Goal: Task Accomplishment & Management: Use online tool/utility

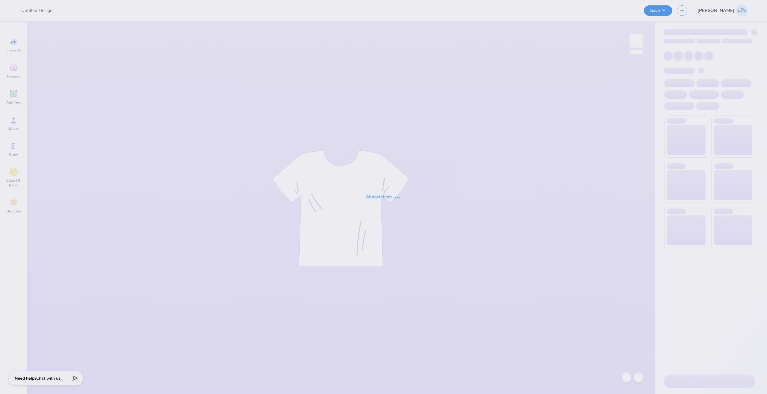
type input "Shay Finkel : Birthday"
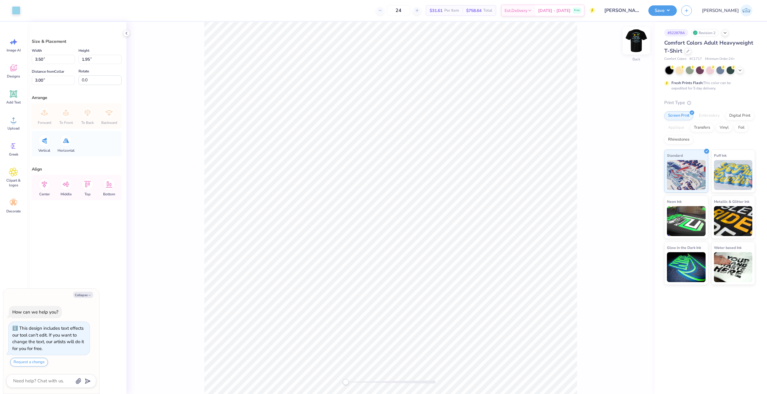
click at [636, 44] on img at bounding box center [636, 41] width 24 height 24
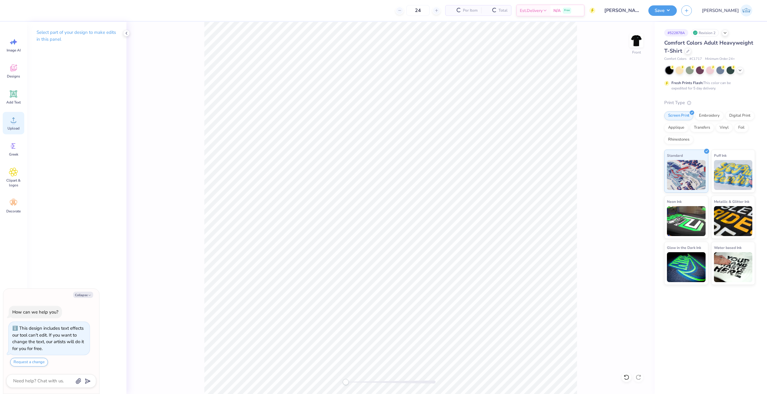
click at [11, 123] on icon at bounding box center [13, 120] width 9 height 9
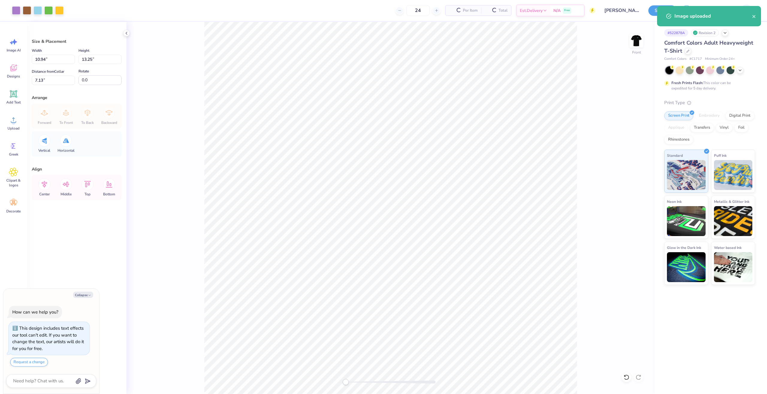
type textarea "x"
drag, startPoint x: 94, startPoint y: 59, endPoint x: 58, endPoint y: 52, distance: 36.1
click at [55, 61] on div "Width 10.94 10.94 " Height 13.25 13.25 "" at bounding box center [77, 55] width 90 height 17
type input "13"
type textarea "x"
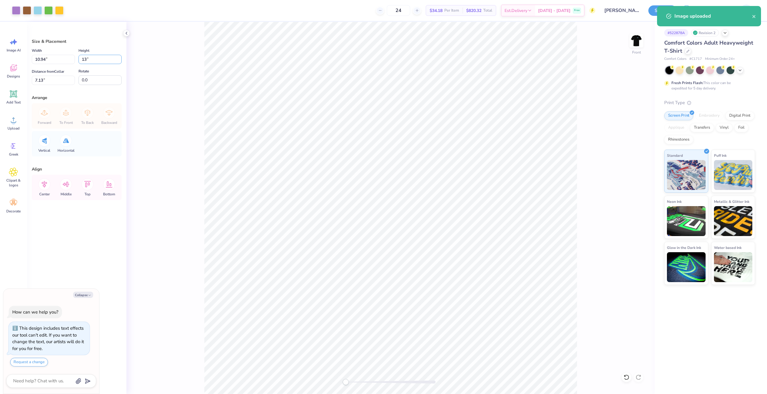
type input "10.74"
type input "13.00"
type input "7.25"
click at [624, 377] on icon at bounding box center [624, 376] width 1 height 1
type textarea "x"
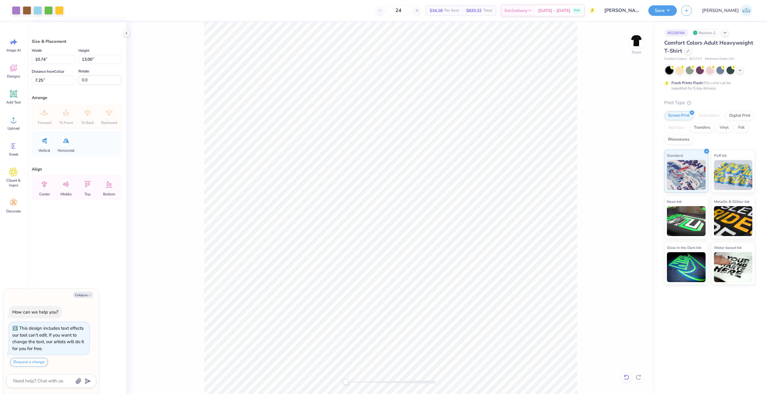
type input "10.94"
type input "13.25"
type input "7.13"
click at [624, 377] on icon at bounding box center [624, 376] width 1 height 1
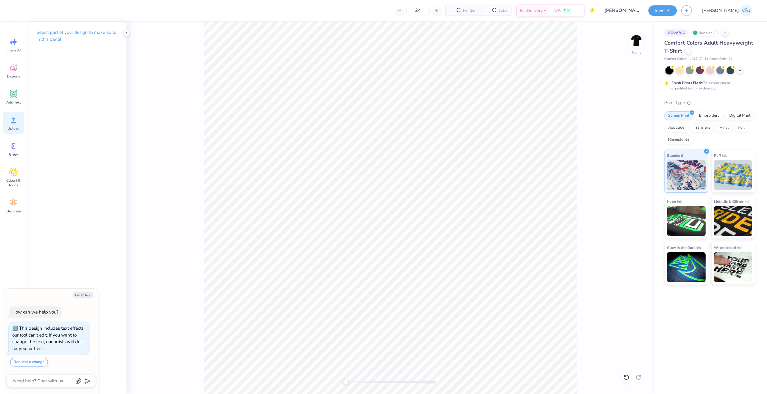
click at [13, 126] on span "Upload" at bounding box center [13, 128] width 12 height 5
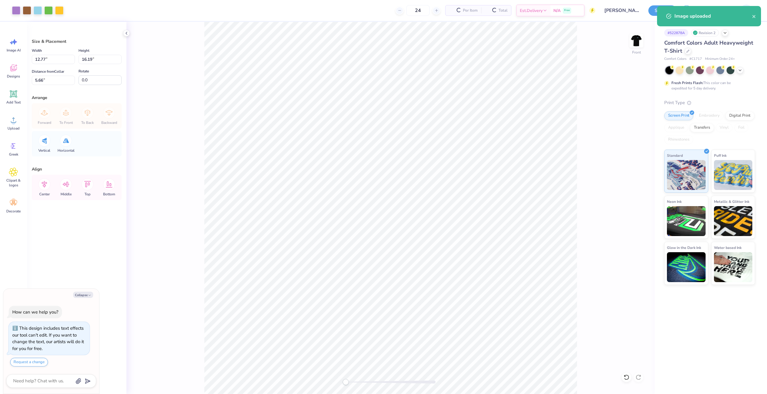
type textarea "x"
click at [89, 57] on input "16.19" at bounding box center [99, 59] width 43 height 9
type input "15"
type textarea "x"
type input "11.83"
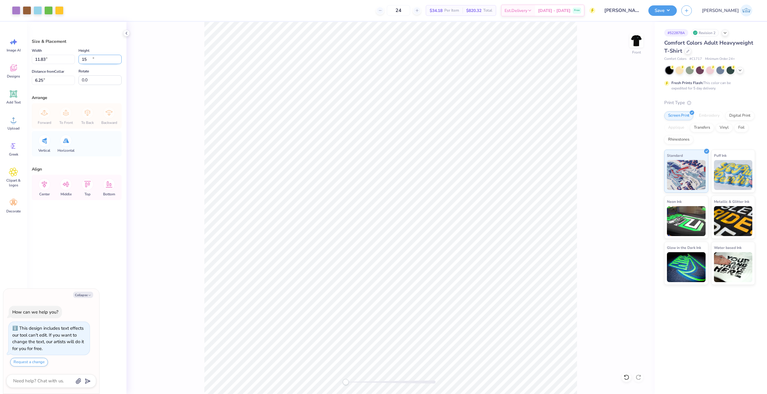
type input "15.00"
type input "6.25"
type input "13"
type textarea "x"
type input "10.25"
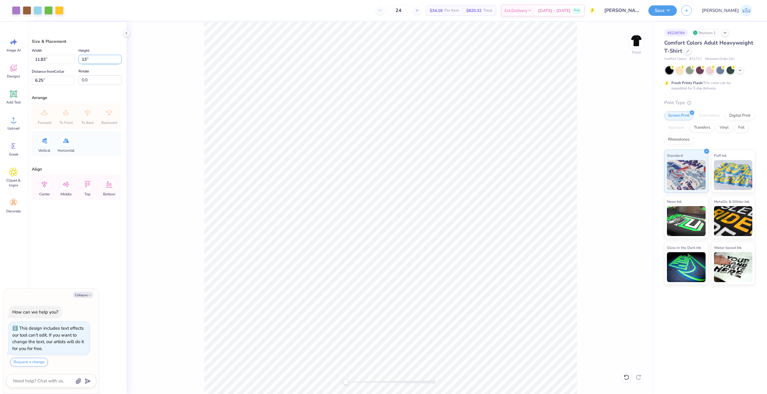
type input "13.00"
click at [49, 76] on input "7.25" at bounding box center [53, 80] width 43 height 9
type input "3"
click at [202, 184] on div "Front" at bounding box center [390, 208] width 528 height 373
click at [47, 185] on icon at bounding box center [44, 184] width 12 height 12
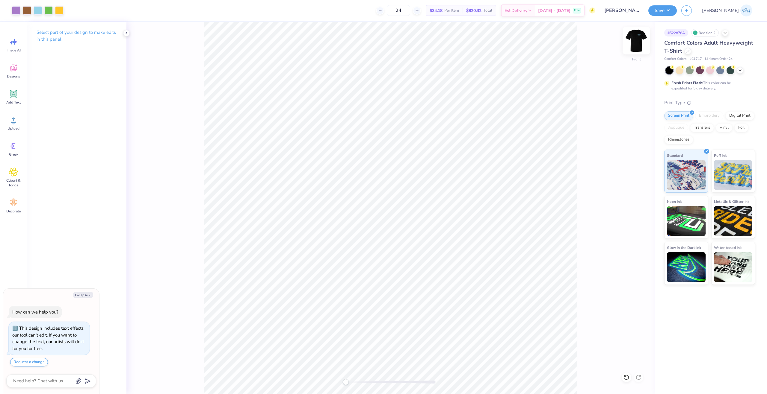
click at [635, 44] on img at bounding box center [636, 41] width 24 height 24
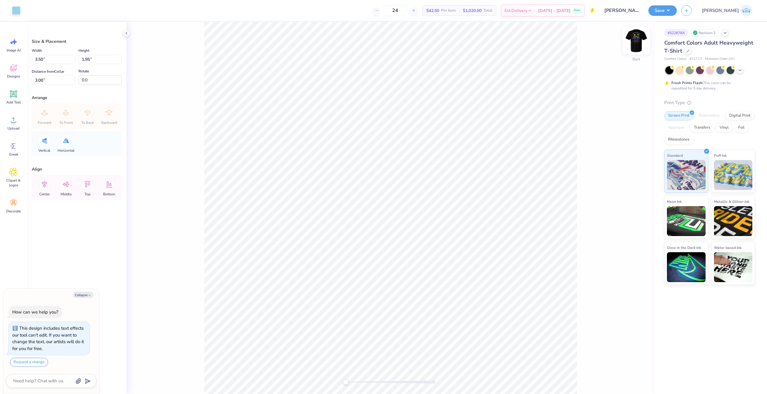
click at [634, 44] on img at bounding box center [636, 41] width 24 height 24
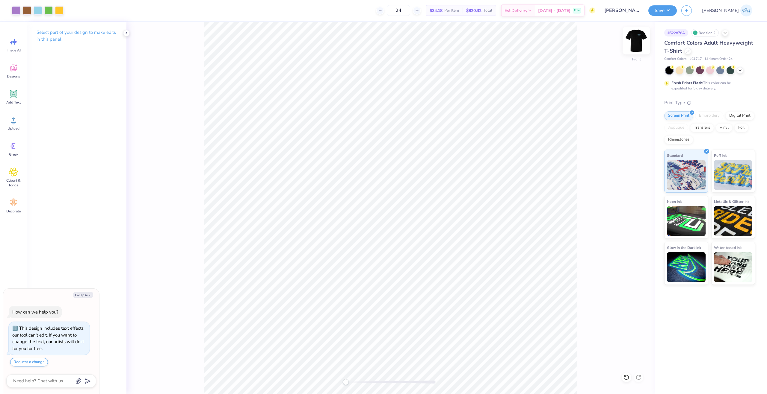
click at [636, 41] on img at bounding box center [636, 41] width 24 height 24
click at [15, 8] on div at bounding box center [16, 10] width 8 height 8
type textarea "x"
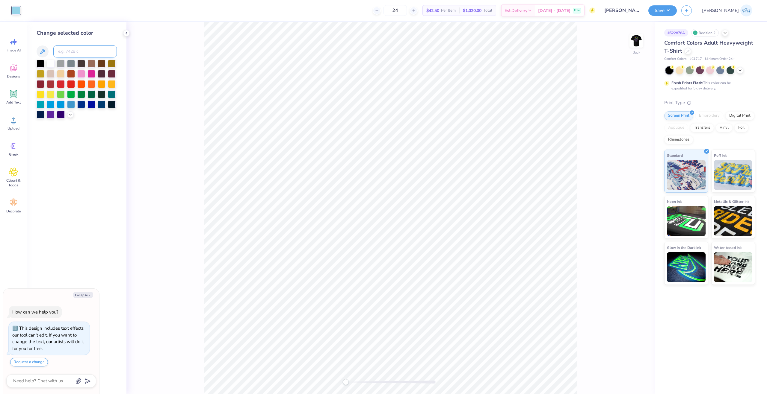
click at [71, 48] on input at bounding box center [84, 52] width 63 height 12
type input "2577"
type textarea "x"
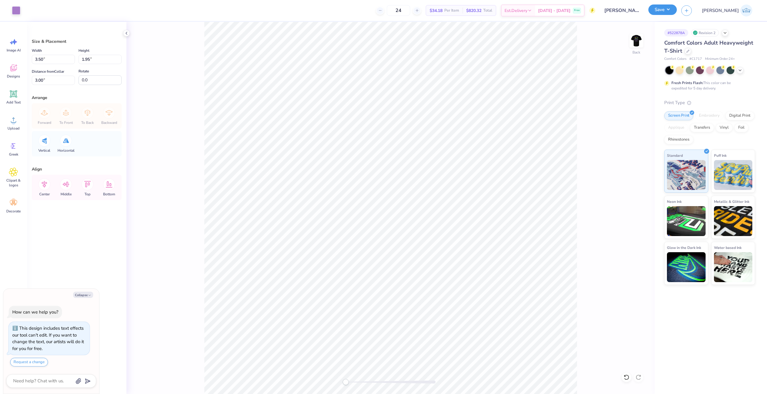
click at [677, 13] on button "Save" at bounding box center [662, 9] width 28 height 10
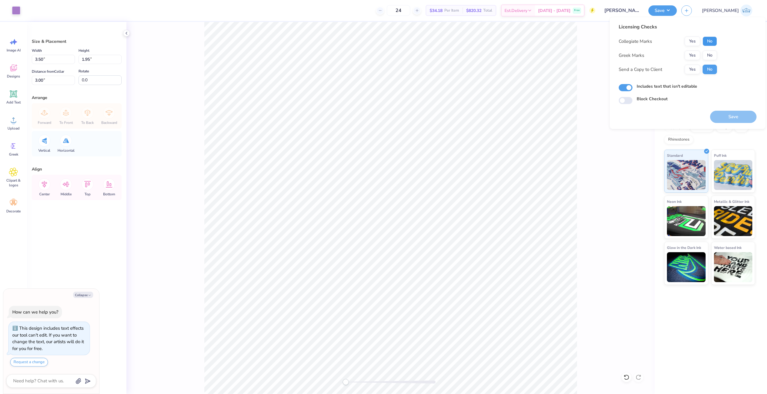
click at [708, 44] on button "No" at bounding box center [709, 42] width 14 height 10
click at [708, 54] on button "No" at bounding box center [709, 56] width 14 height 10
click at [689, 74] on button "Yes" at bounding box center [692, 70] width 16 height 10
click at [715, 119] on button "Save" at bounding box center [733, 117] width 46 height 12
type textarea "x"
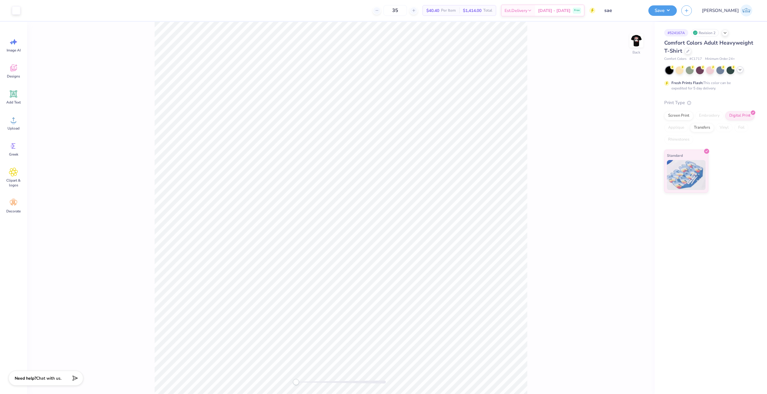
click at [741, 72] on div at bounding box center [739, 69] width 7 height 7
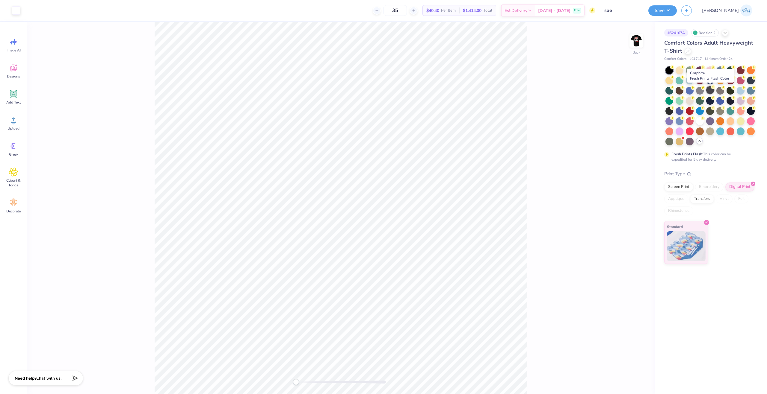
click at [707, 88] on div at bounding box center [710, 90] width 8 height 8
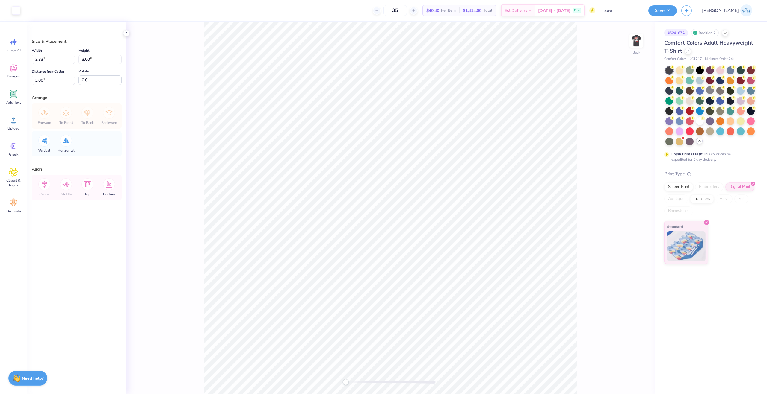
drag, startPoint x: 637, startPoint y: 40, endPoint x: 543, endPoint y: 1, distance: 101.3
click at [637, 40] on img at bounding box center [636, 41] width 12 height 12
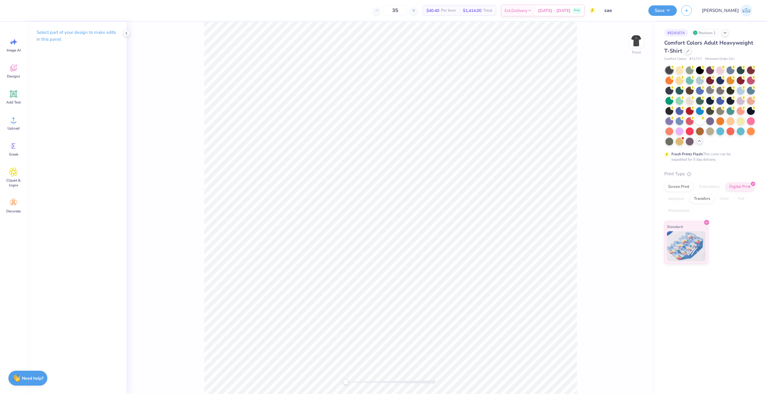
click at [335, 388] on div "Front" at bounding box center [390, 208] width 528 height 373
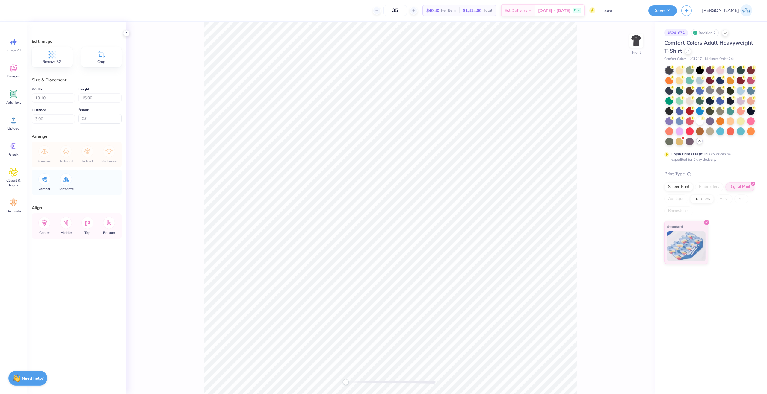
click at [628, 44] on div "Front" at bounding box center [390, 208] width 528 height 373
click at [636, 44] on img at bounding box center [636, 41] width 24 height 24
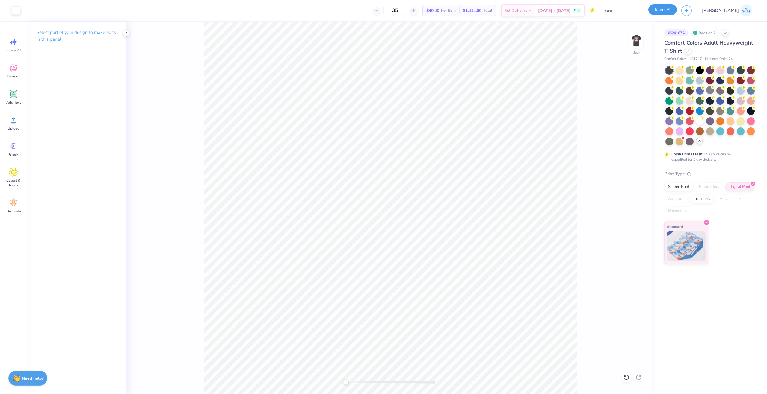
click at [677, 9] on button "Save" at bounding box center [662, 9] width 28 height 10
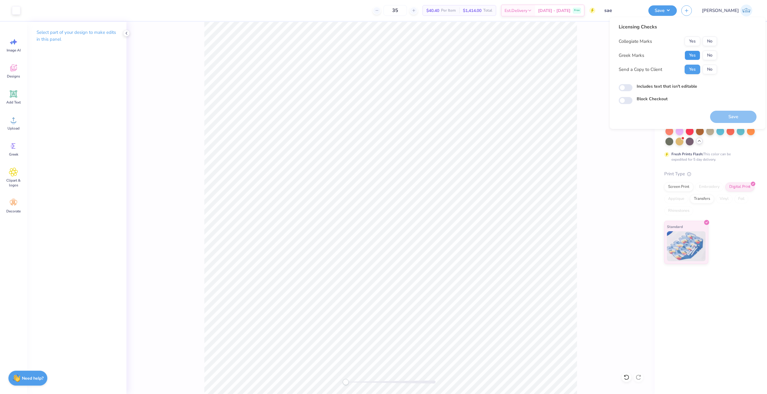
click at [692, 53] on button "Yes" at bounding box center [692, 56] width 16 height 10
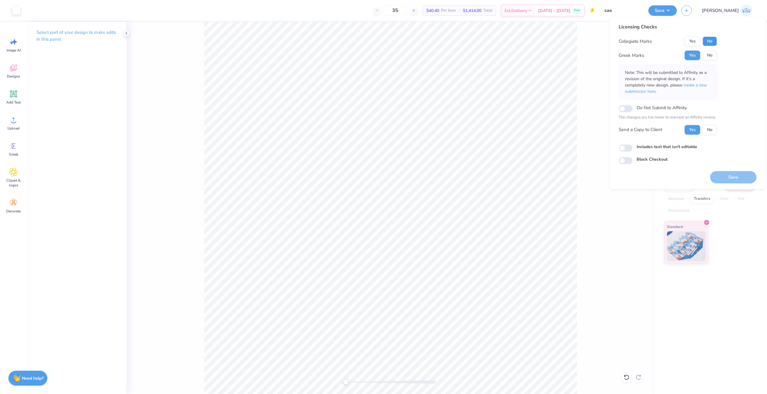
click at [710, 38] on button "No" at bounding box center [709, 42] width 14 height 10
click at [624, 148] on input "Includes text that isn't editable" at bounding box center [625, 148] width 14 height 7
click at [626, 145] on input "Includes text that isn't editable" at bounding box center [625, 148] width 14 height 7
checkbox input "false"
click at [724, 173] on button "Save" at bounding box center [733, 177] width 46 height 12
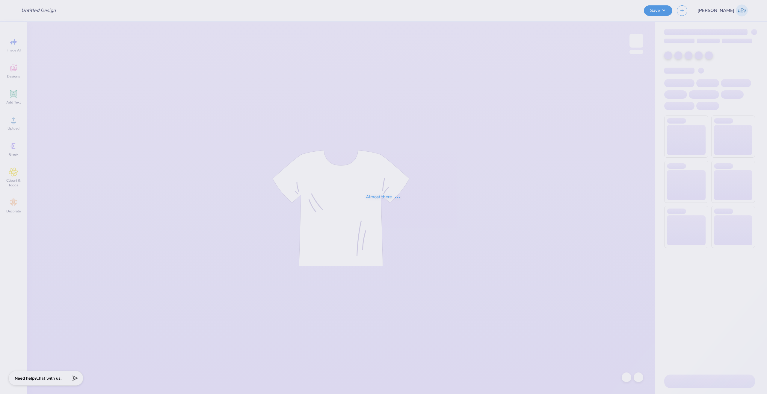
type input "BOSD design"
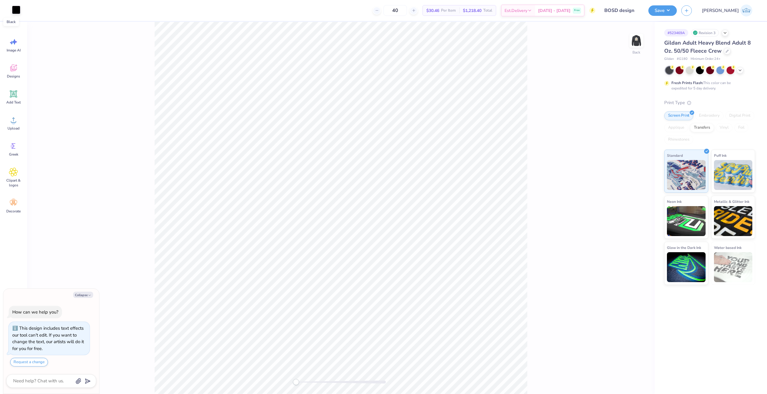
click at [12, 10] on div at bounding box center [16, 10] width 8 height 8
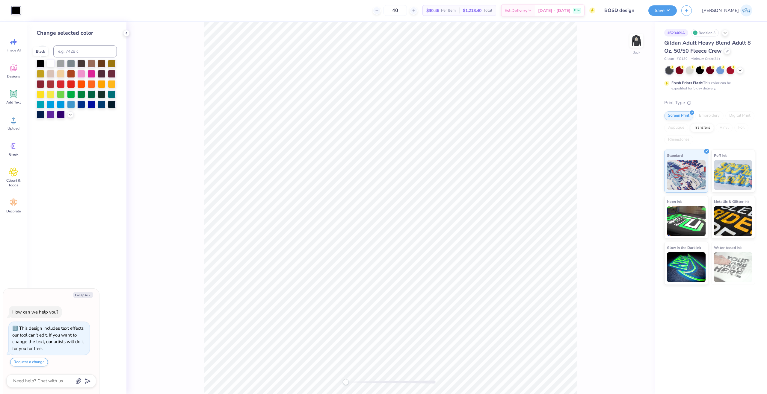
click at [47, 64] on div at bounding box center [51, 63] width 8 height 8
click at [634, 38] on img at bounding box center [636, 41] width 24 height 24
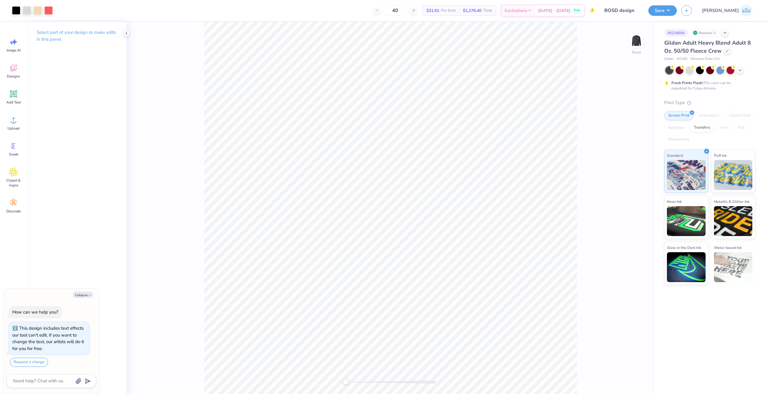
click at [8, 11] on div "Art colors" at bounding box center [26, 10] width 53 height 21
click at [17, 10] on div at bounding box center [16, 10] width 8 height 8
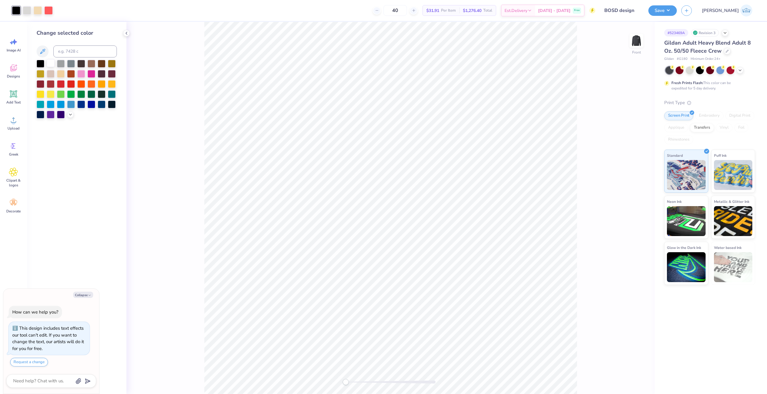
click at [51, 62] on div at bounding box center [51, 63] width 8 height 8
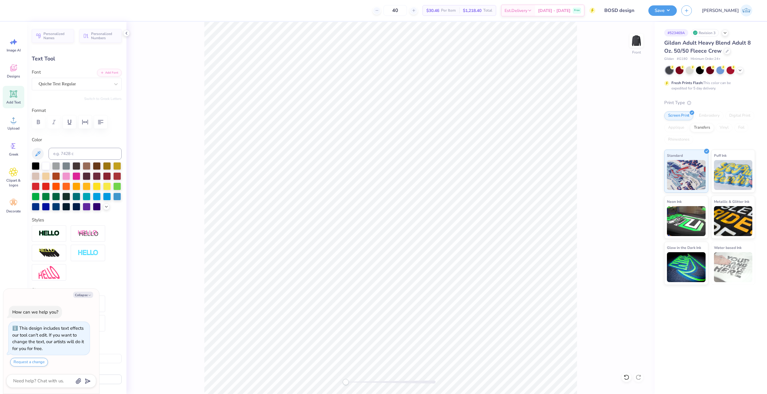
scroll to position [5, 1]
type textarea "x"
type input "3.68"
type input "14.26"
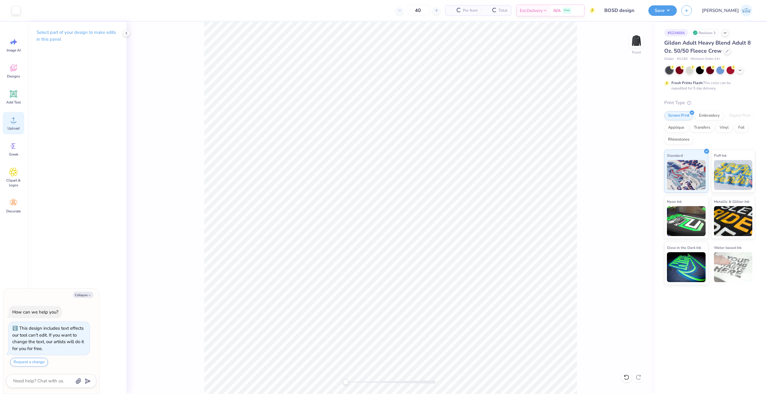
click at [19, 121] on div "Upload" at bounding box center [14, 123] width 22 height 22
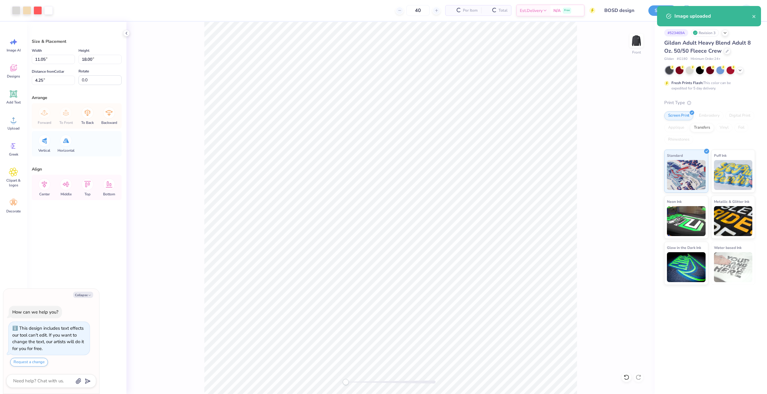
type textarea "x"
click at [86, 60] on input "18.00" at bounding box center [99, 59] width 43 height 9
type input "15"
type textarea "x"
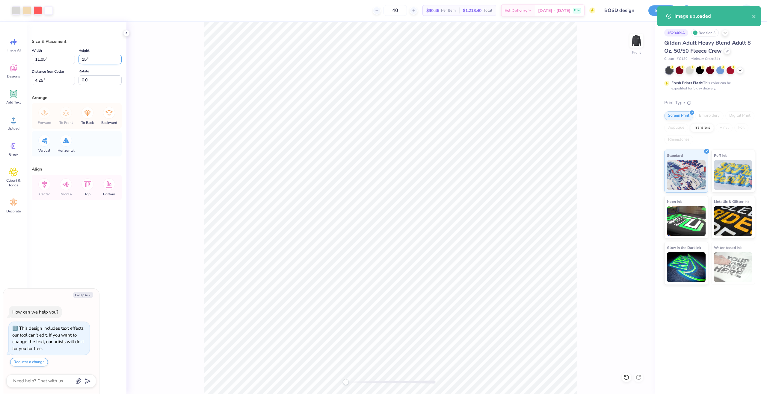
type input "9.21"
type input "15.00"
type input "5.75"
click at [85, 79] on input "0.0" at bounding box center [99, 80] width 43 height 10
type input "3"
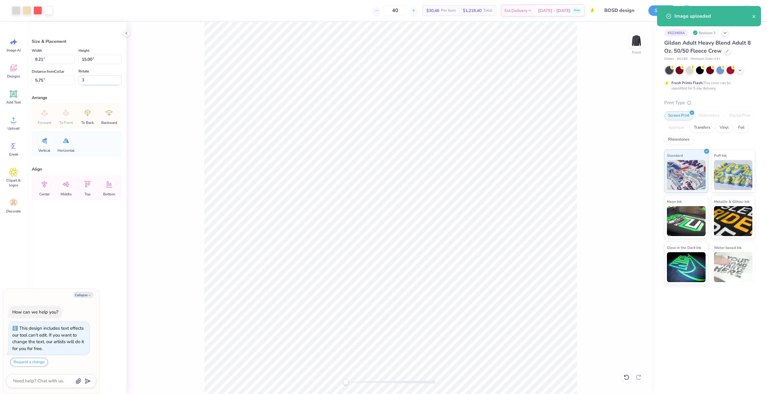
type textarea "x"
type input "3.0"
click at [627, 379] on icon at bounding box center [626, 378] width 6 height 6
type textarea "x"
type input "0.0"
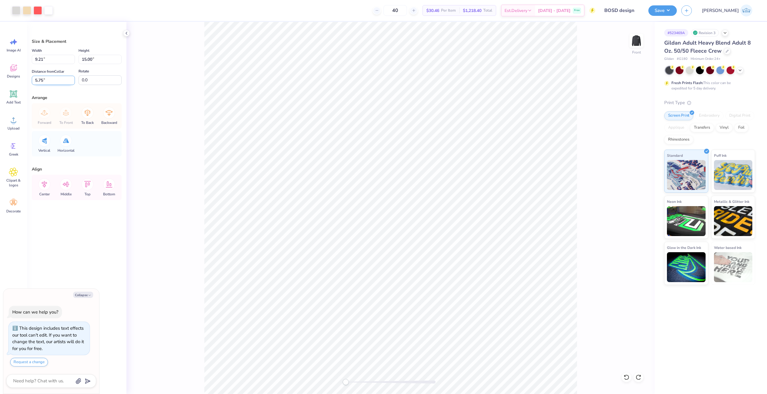
click at [48, 83] on input "5.75" at bounding box center [53, 80] width 43 height 9
type input "3"
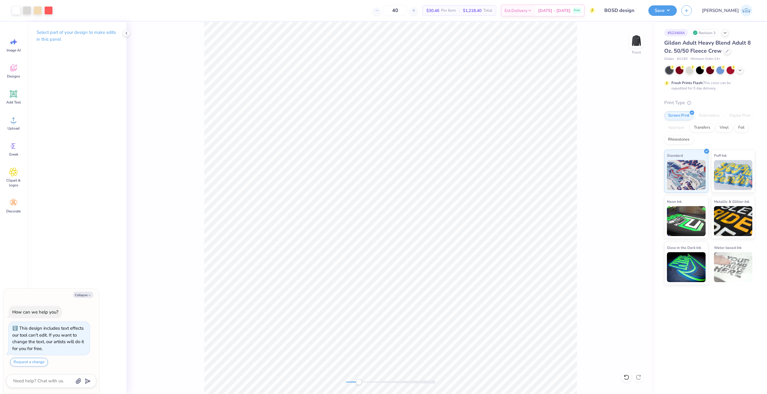
click at [361, 386] on div "Front" at bounding box center [390, 208] width 528 height 373
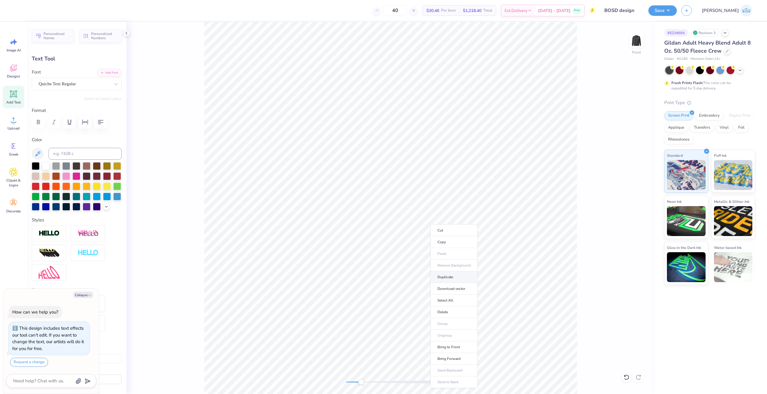
click at [453, 280] on li "Duplicate" at bounding box center [453, 278] width 47 height 12
type textarea "x"
type input "15.26"
type textarea "x"
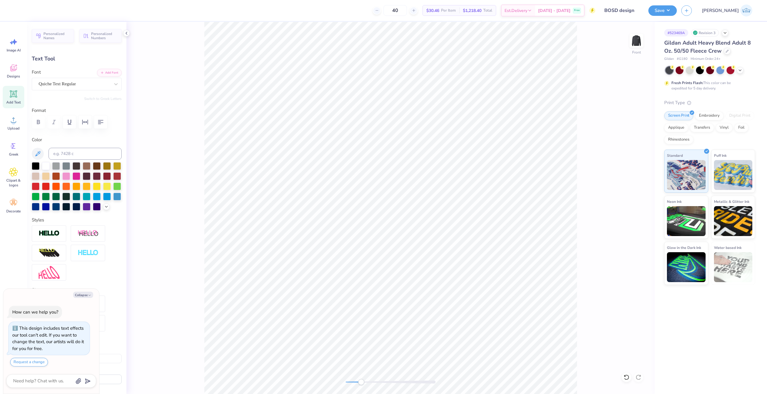
type textarea "TM"
type textarea "x"
type input "0.56"
type input "0.27"
type textarea "x"
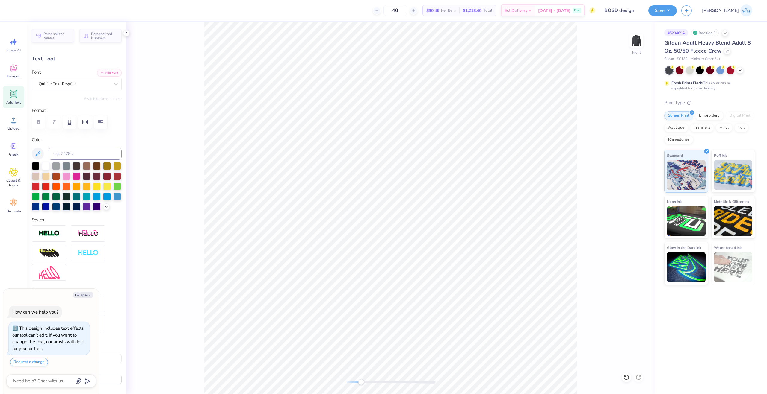
type input "0.33"
type input "0.16"
type input "14.25"
click at [383, 389] on div "Front" at bounding box center [390, 208] width 528 height 373
type textarea "x"
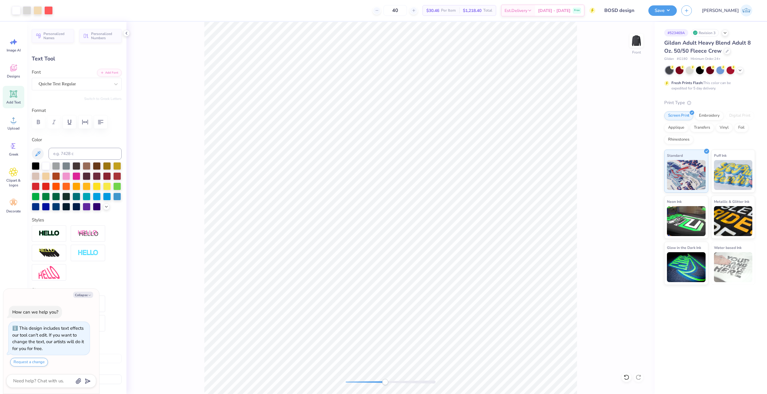
type input "14.30"
type textarea "x"
type input "0.26"
type input "0.13"
type input "14.24"
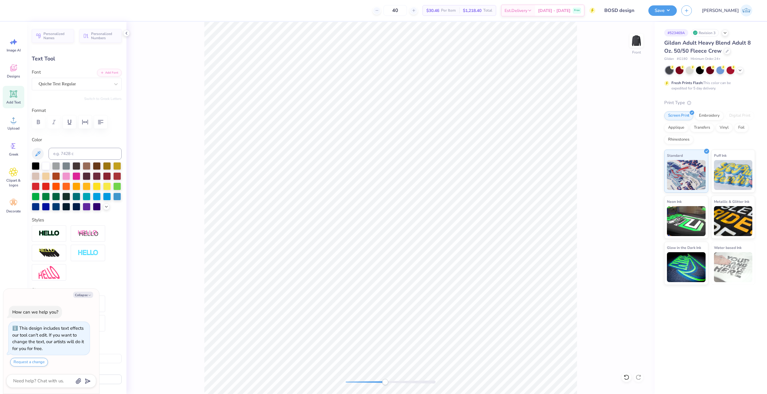
type textarea "x"
type input "0.23"
type input "0.12"
type input "14.27"
click at [300, 376] on div "Front" at bounding box center [390, 208] width 528 height 373
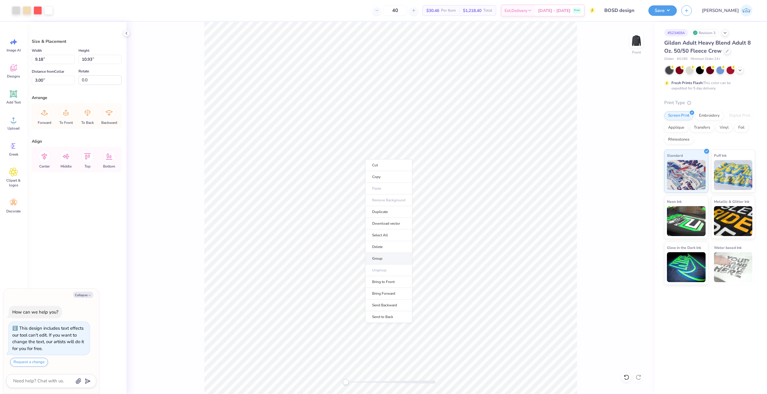
click at [384, 258] on li "Group" at bounding box center [388, 259] width 47 height 12
type textarea "x"
type input "9.21"
type input "14.24"
click at [382, 274] on li "Group" at bounding box center [383, 275] width 47 height 12
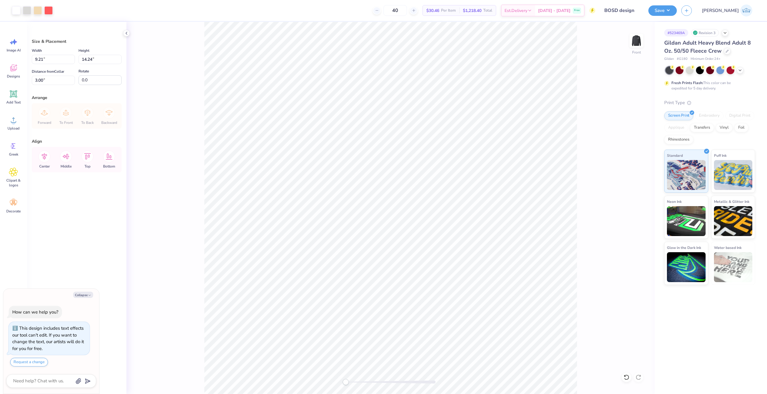
type textarea "x"
type input "15.00"
click at [394, 328] on li "Group" at bounding box center [385, 329] width 47 height 12
click at [395, 330] on li "Group" at bounding box center [396, 329] width 47 height 12
click at [406, 332] on li "Group" at bounding box center [404, 329] width 47 height 12
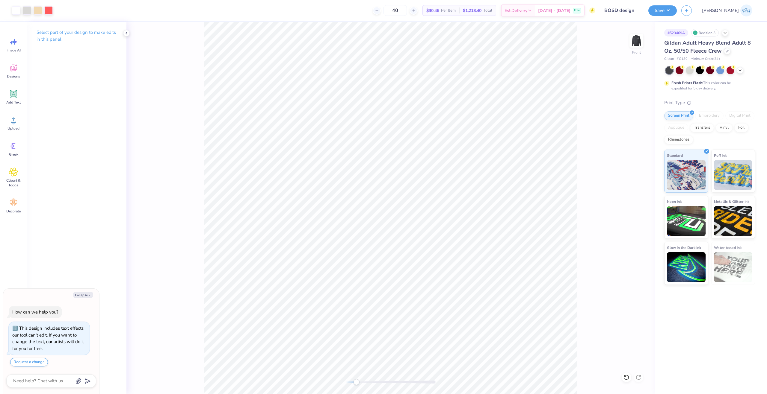
drag, startPoint x: 350, startPoint y: 382, endPoint x: 299, endPoint y: 394, distance: 52.5
click at [299, 394] on html "Art colors 40 $30.46 Per Item $1,218.40 Total Est. Delivery Oct 8 - 11 Free Des…" at bounding box center [383, 197] width 767 height 394
click at [47, 158] on icon at bounding box center [44, 157] width 12 height 12
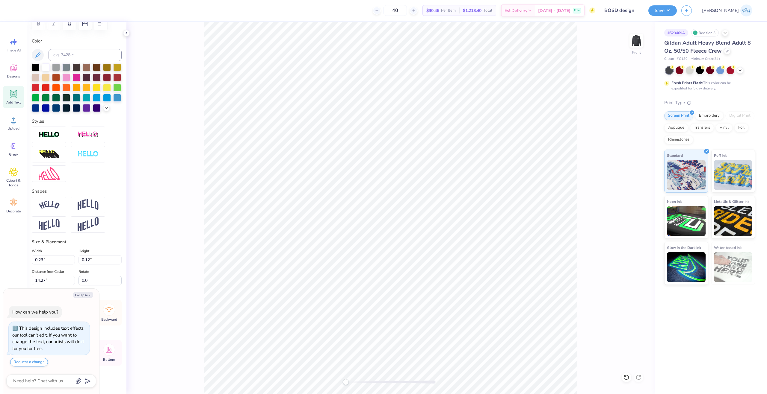
scroll to position [111, 0]
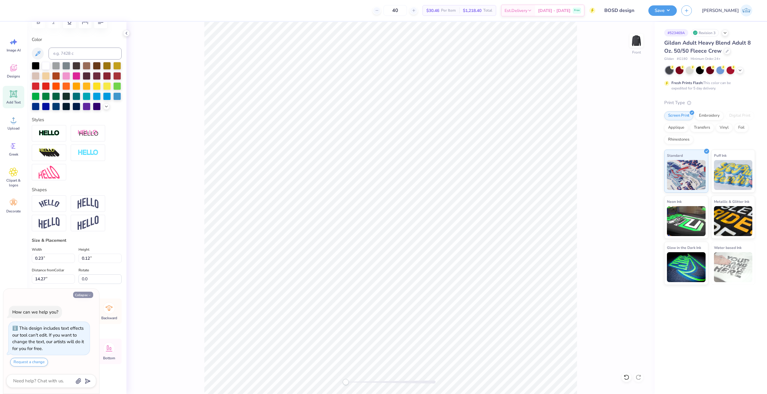
click at [84, 294] on button "Collapse" at bounding box center [83, 295] width 20 height 6
type textarea "x"
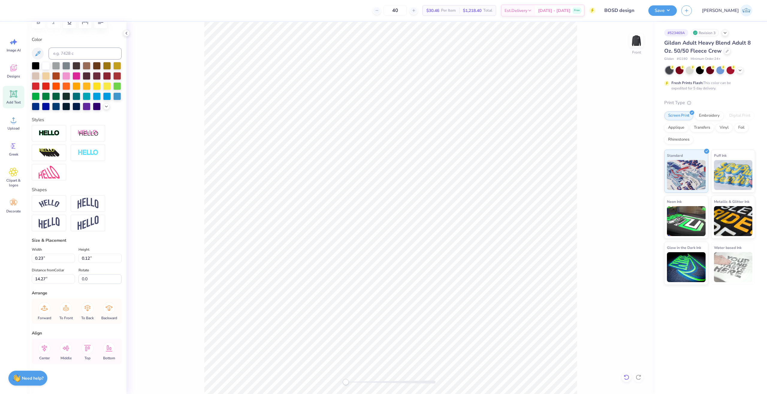
click at [626, 379] on icon at bounding box center [626, 378] width 6 height 6
click at [626, 380] on icon at bounding box center [626, 377] width 5 height 5
drag, startPoint x: 348, startPoint y: 379, endPoint x: 374, endPoint y: 395, distance: 30.5
click at [374, 394] on html "Art colors 40 $30.46 Per Item $1,218.40 Total Est. Delivery Oct 8 - 11 Free Des…" at bounding box center [383, 197] width 767 height 394
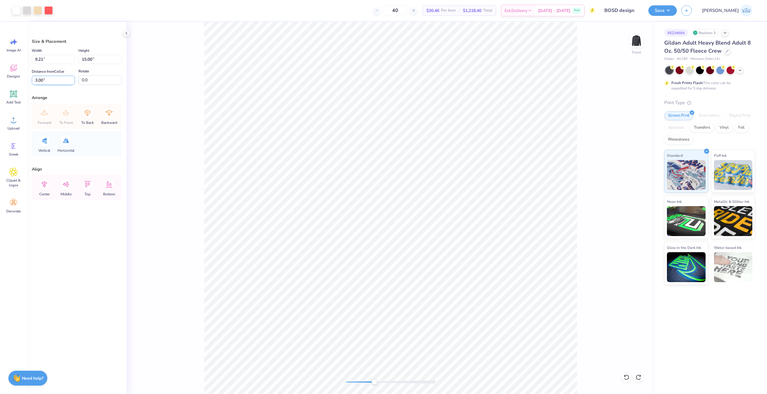
click at [41, 80] on input "3.00" at bounding box center [53, 80] width 43 height 9
type input "1"
click at [326, 382] on div "Front" at bounding box center [390, 208] width 528 height 373
click at [89, 57] on input "15.00" at bounding box center [99, 59] width 43 height 9
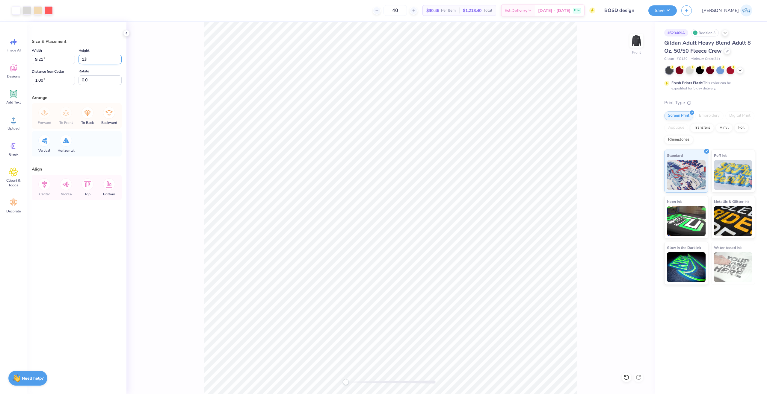
type input "13"
type input "7.98"
type input "13.00"
type input "2.00"
click at [384, 386] on div "Front" at bounding box center [390, 208] width 528 height 373
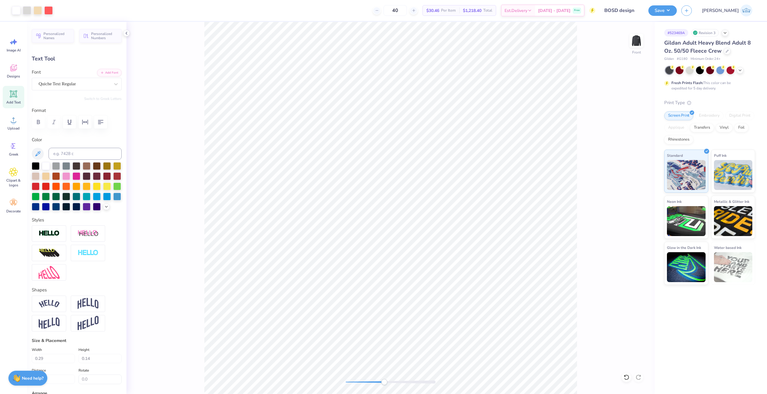
type input "0.29"
type input "0.14"
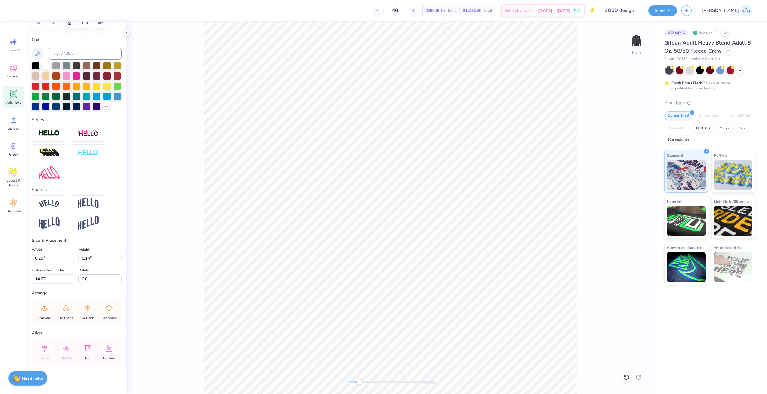
click at [293, 378] on div "Front" at bounding box center [390, 208] width 528 height 373
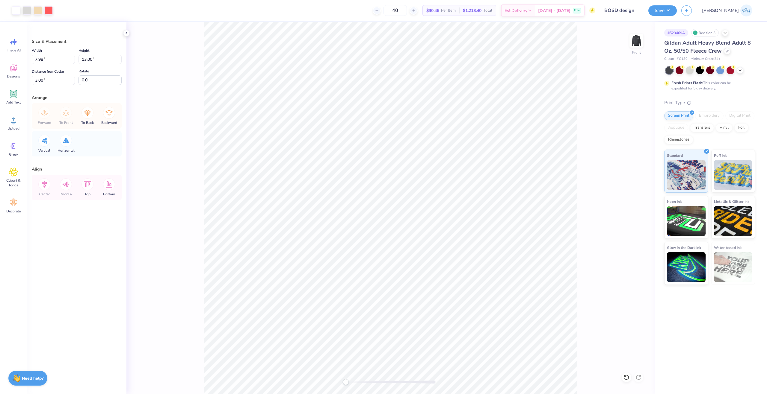
click at [88, 55] on div "Height 13.00 13.00 "" at bounding box center [99, 55] width 43 height 17
click at [45, 187] on icon at bounding box center [44, 184] width 5 height 7
click at [87, 58] on input "13.00" at bounding box center [99, 59] width 43 height 9
type input "15"
type input "9.21"
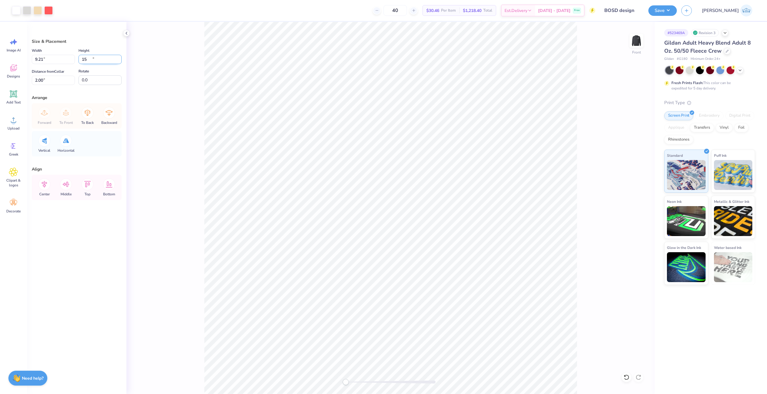
type input "15.00"
click at [47, 185] on icon at bounding box center [44, 184] width 12 height 12
click at [53, 78] on input "2.00" at bounding box center [53, 80] width 43 height 9
type input "3"
click at [392, 328] on li "Group" at bounding box center [384, 329] width 47 height 12
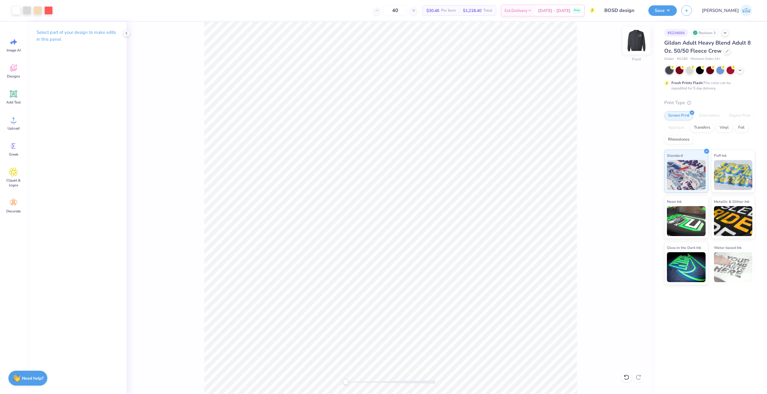
click at [636, 34] on img at bounding box center [636, 41] width 24 height 24
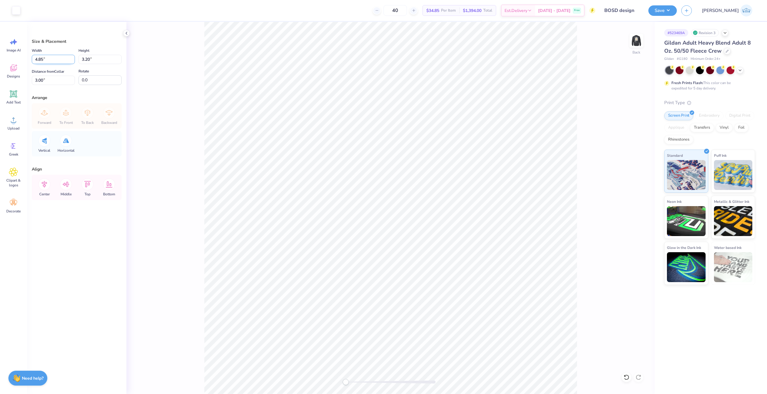
click at [43, 56] on input "4.85" at bounding box center [53, 59] width 43 height 9
type input "5.00"
type input "3.30"
type input "2.95"
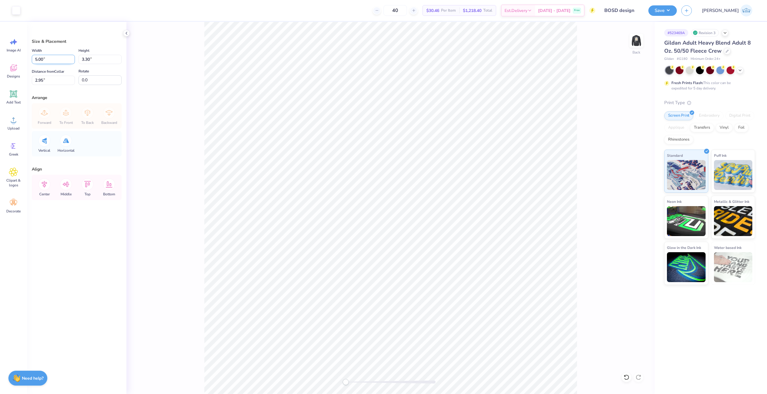
click at [43, 56] on input "5.00" at bounding box center [53, 59] width 43 height 9
type input "4.50"
type input "2.97"
click at [56, 81] on input "3.12" at bounding box center [53, 80] width 43 height 9
type input "3"
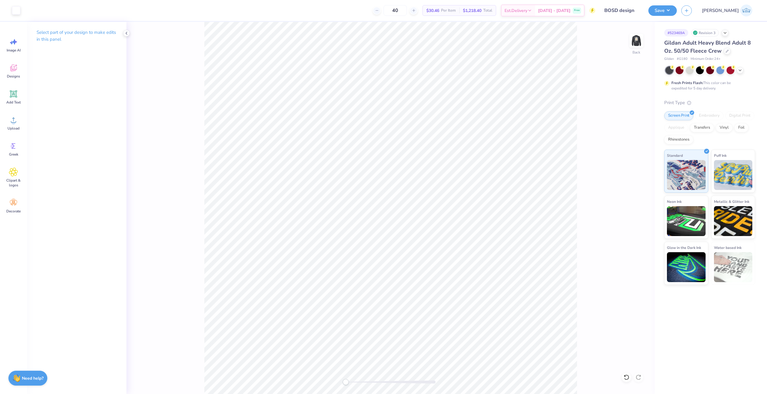
click at [344, 380] on div "Back" at bounding box center [390, 208] width 528 height 373
drag, startPoint x: 350, startPoint y: 381, endPoint x: 356, endPoint y: 383, distance: 6.7
click at [356, 383] on div at bounding box center [391, 382] width 90 height 6
type input "0.23"
type input "0.18"
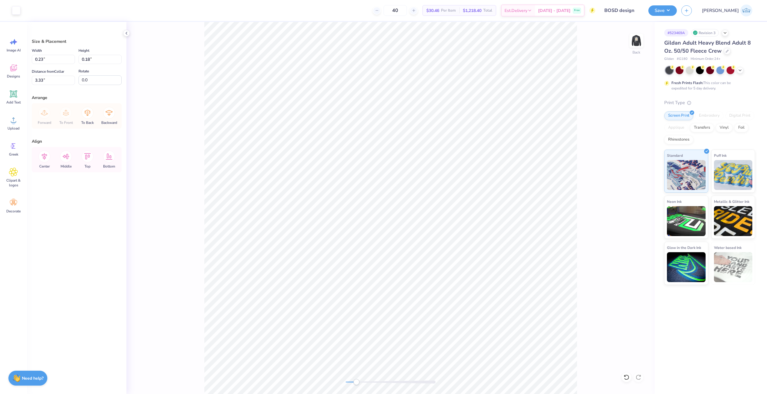
type input "0.33"
type input "0.26"
type input "0.29"
type input "0.22"
click at [37, 64] on div "Width 0.29 0.29 " Height 0.22 0.22 " Distance from Collar 3.33 3.33 " Rotate 0.0" at bounding box center [77, 66] width 90 height 38
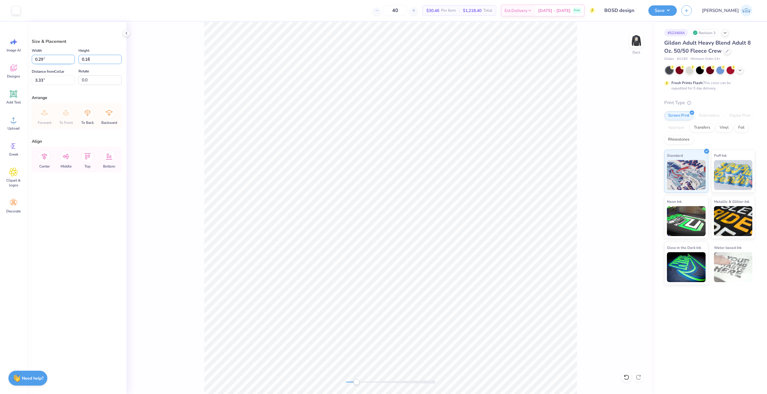
type input "0.16"
type input "0.21"
type input "3.36"
type input "3.33"
click at [40, 59] on input "4.53" at bounding box center [53, 59] width 43 height 9
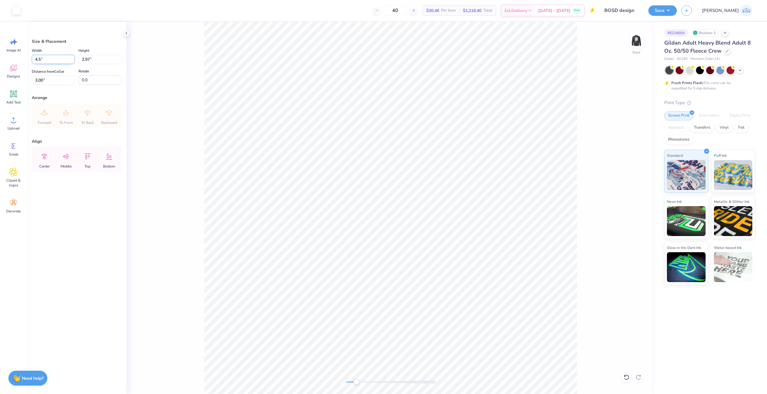
type input "4.50"
type input "2.96"
type input "3.01"
click at [534, 196] on li "Group" at bounding box center [541, 199] width 47 height 12
click at [297, 386] on div "Back" at bounding box center [390, 208] width 528 height 373
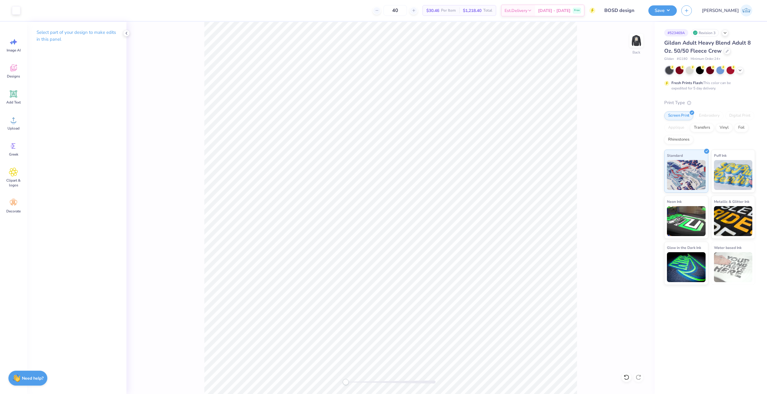
click at [677, 11] on button "Save" at bounding box center [662, 10] width 28 height 10
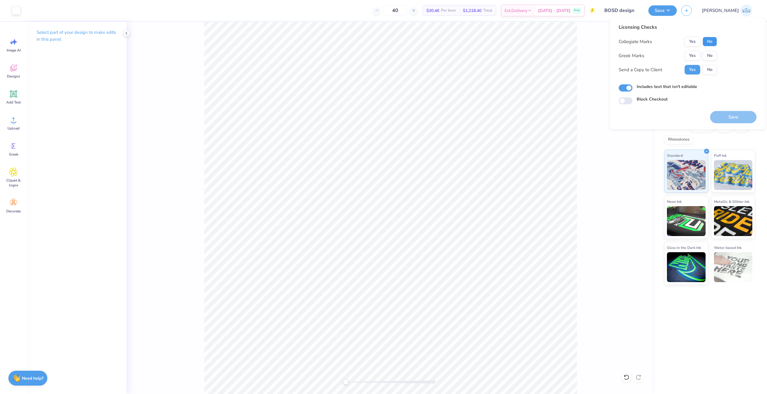
click at [712, 45] on button "No" at bounding box center [709, 42] width 14 height 10
click at [711, 57] on button "No" at bounding box center [709, 56] width 14 height 10
click at [730, 117] on button "Save" at bounding box center [733, 117] width 46 height 12
